Goal: Task Accomplishment & Management: Manage account settings

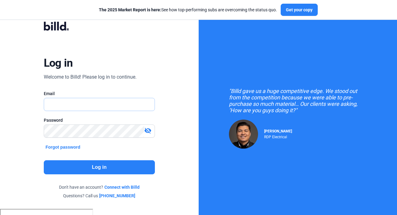
click at [74, 106] on input "text" at bounding box center [96, 104] width 104 height 13
type input "[EMAIL_ADDRESS][DOMAIN_NAME]"
click at [93, 170] on button "Log in" at bounding box center [99, 167] width 111 height 14
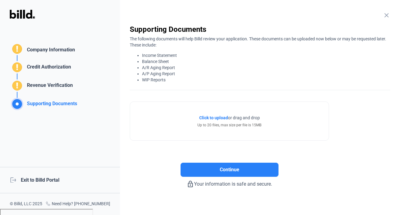
click at [382, 12] on mat-icon "close" at bounding box center [385, 15] width 7 height 7
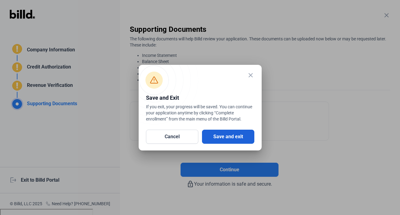
click at [217, 138] on button "Save and exit" at bounding box center [228, 137] width 52 height 14
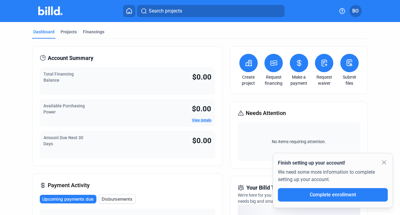
click at [373, 44] on div "Dashboard Projects Financings Account Summary Total Financing Balance $0.00 Ava…" at bounding box center [200, 214] width 360 height 385
click at [349, 63] on icon at bounding box center [349, 62] width 8 height 7
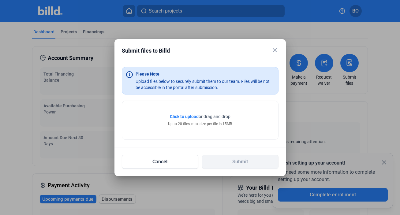
click at [273, 50] on mat-icon "close" at bounding box center [274, 49] width 7 height 7
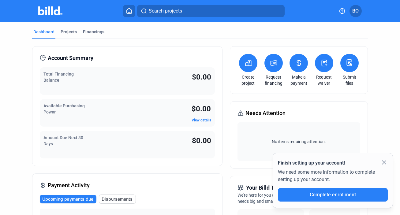
click at [349, 64] on icon at bounding box center [350, 64] width 2 height 2
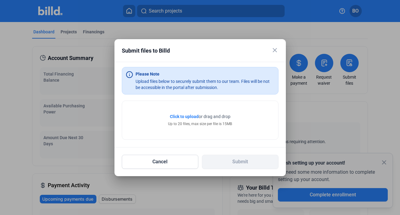
click at [277, 49] on mat-icon "close" at bounding box center [274, 49] width 7 height 7
